Goal: Task Accomplishment & Management: Use online tool/utility

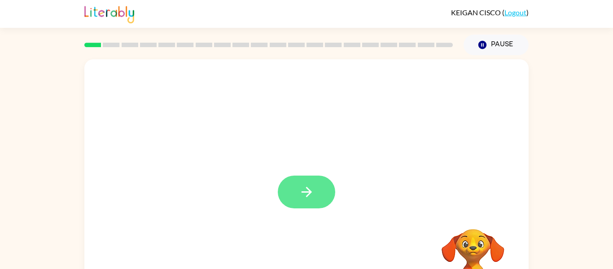
click at [317, 189] on button "button" at bounding box center [306, 191] width 57 height 33
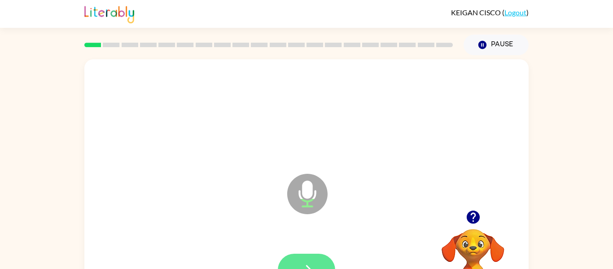
click at [297, 261] on button "button" at bounding box center [306, 269] width 57 height 33
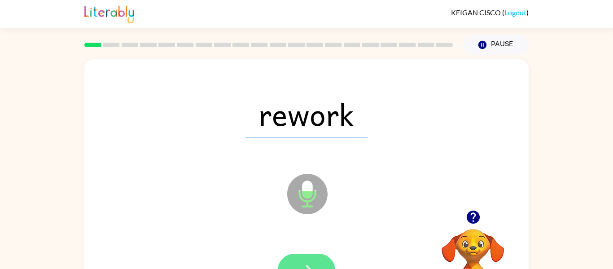
click at [300, 255] on button "button" at bounding box center [306, 269] width 57 height 33
click at [304, 257] on button "button" at bounding box center [306, 269] width 57 height 33
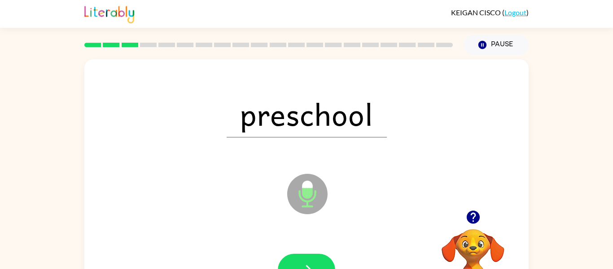
click at [304, 257] on button "button" at bounding box center [306, 269] width 57 height 33
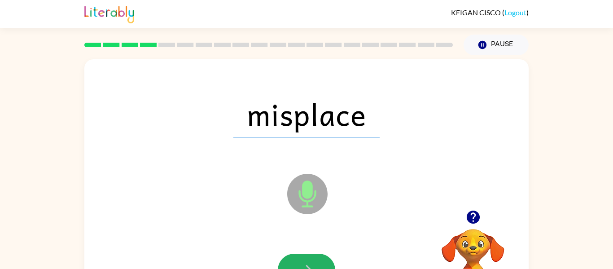
click at [304, 257] on button "button" at bounding box center [306, 269] width 57 height 33
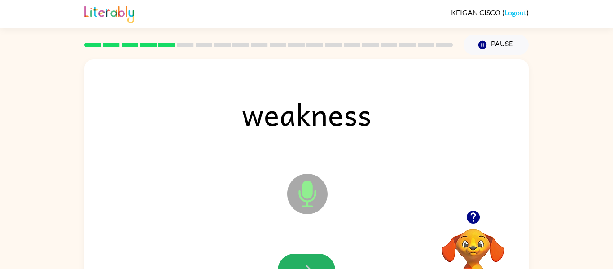
click at [304, 257] on button "button" at bounding box center [306, 269] width 57 height 33
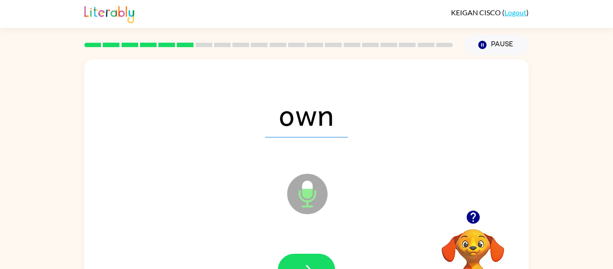
click at [304, 257] on button "button" at bounding box center [306, 269] width 57 height 33
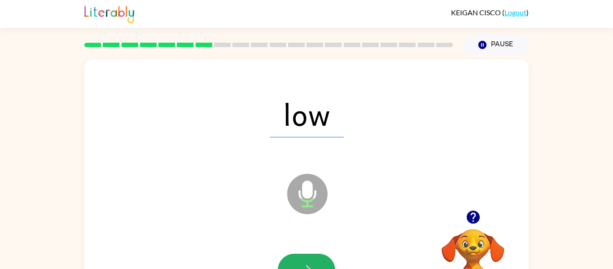
click at [304, 257] on button "button" at bounding box center [306, 269] width 57 height 33
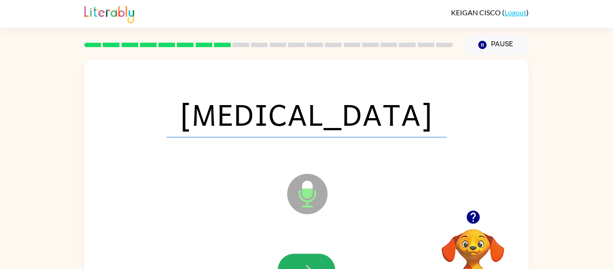
click at [304, 257] on button "button" at bounding box center [306, 269] width 57 height 33
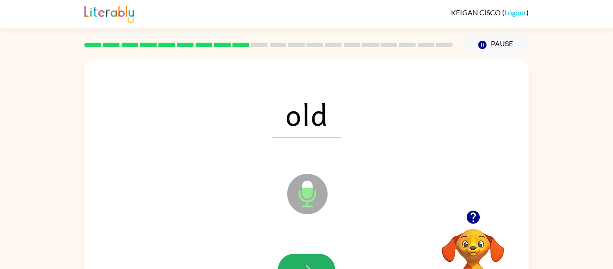
click at [304, 257] on button "button" at bounding box center [306, 269] width 57 height 33
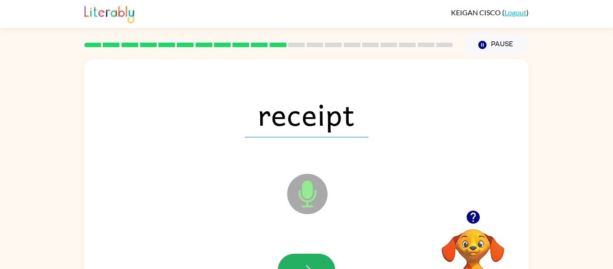
click at [304, 257] on button "button" at bounding box center [306, 269] width 57 height 33
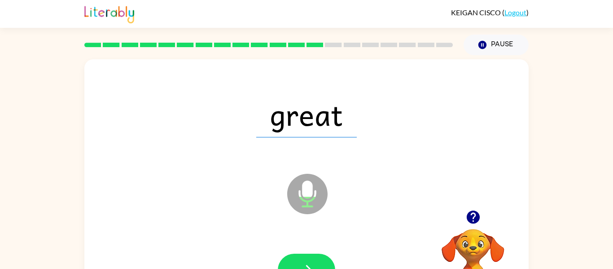
click at [304, 257] on button "button" at bounding box center [306, 269] width 57 height 33
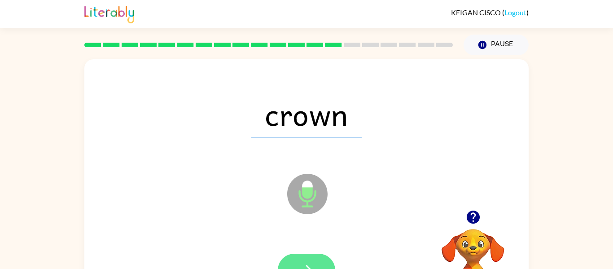
click at [306, 259] on button "button" at bounding box center [306, 269] width 57 height 33
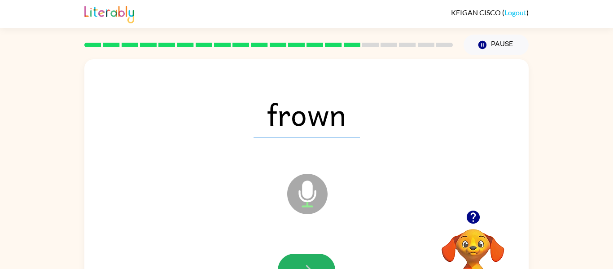
click at [306, 259] on button "button" at bounding box center [306, 269] width 57 height 33
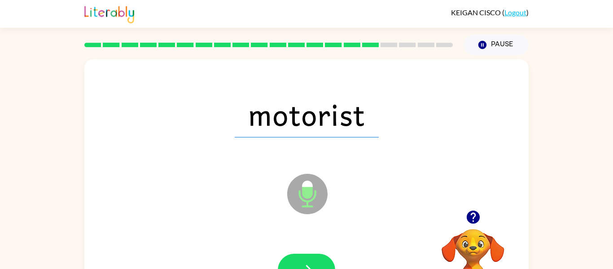
click at [306, 259] on button "button" at bounding box center [306, 269] width 57 height 33
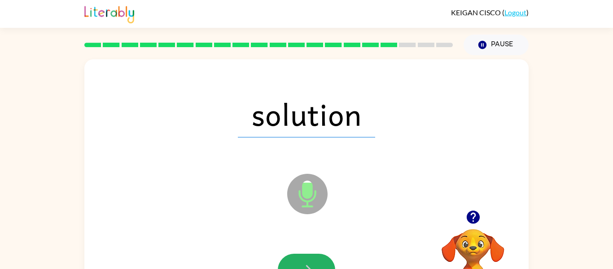
click at [306, 259] on button "button" at bounding box center [306, 269] width 57 height 33
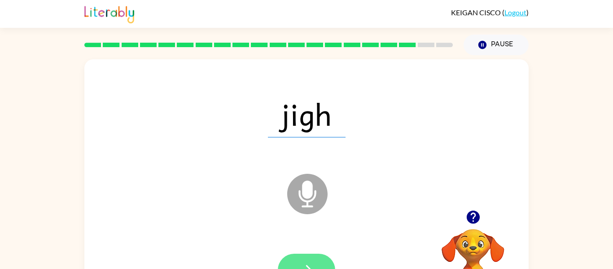
click at [302, 258] on button "button" at bounding box center [306, 269] width 57 height 33
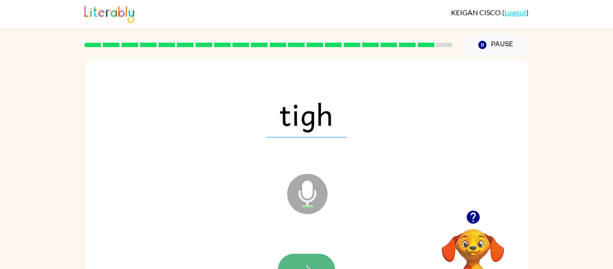
click at [308, 256] on button "button" at bounding box center [306, 269] width 57 height 33
